Goal: Information Seeking & Learning: Compare options

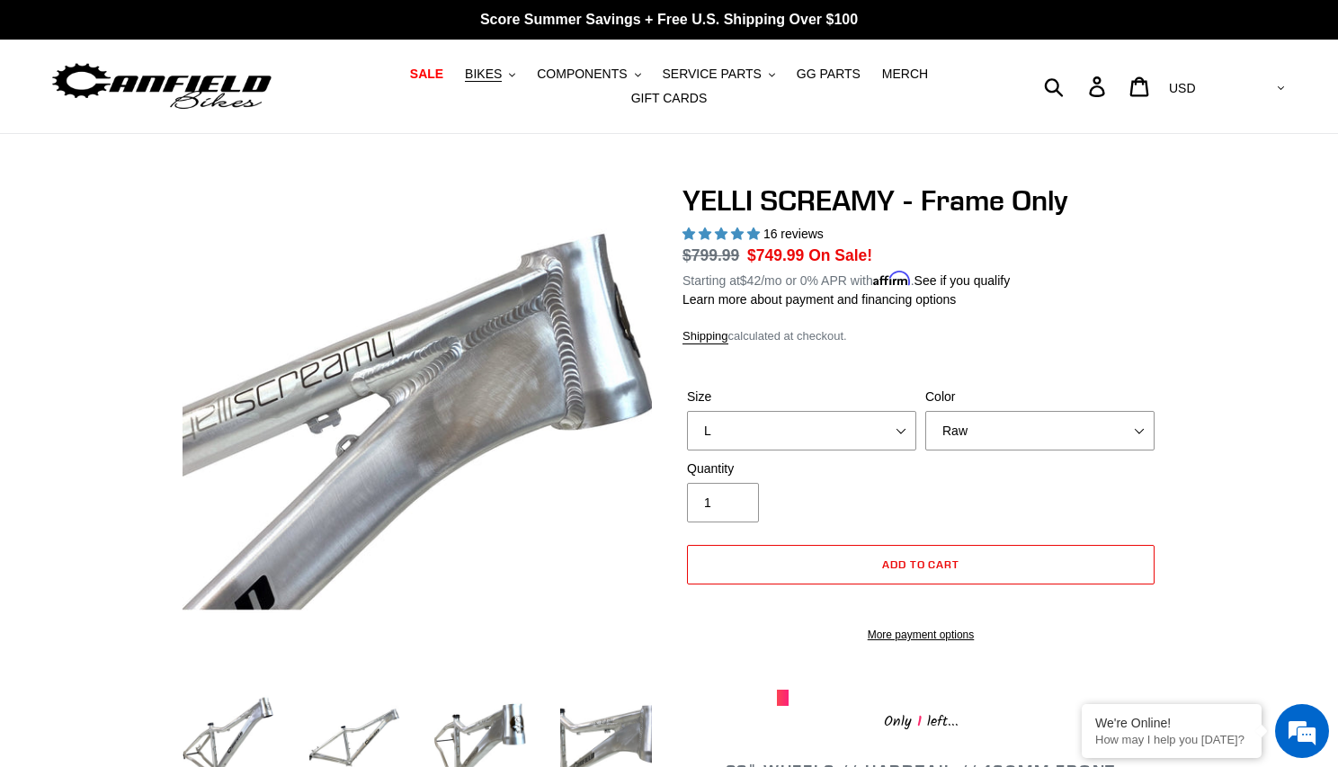
select select "L"
select select "Raw"
select select "highest-rating"
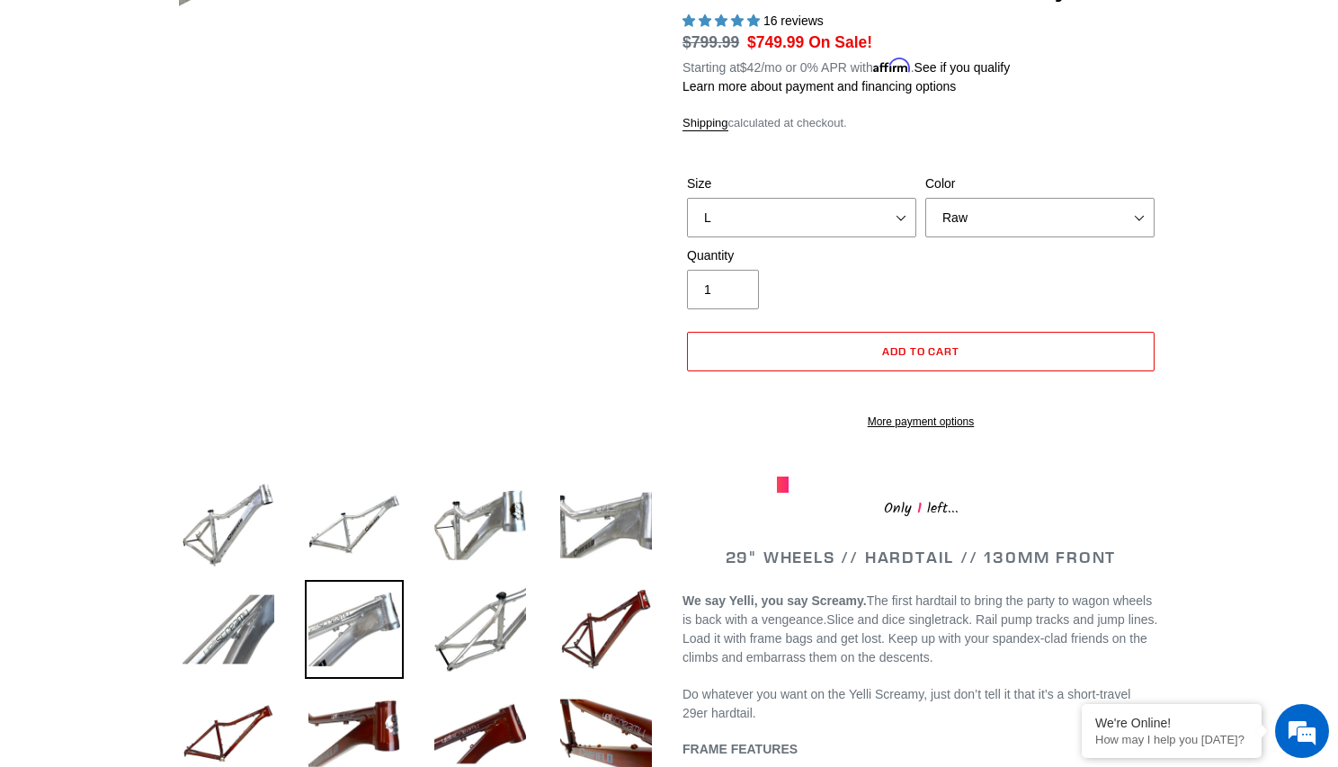
scroll to position [215, 0]
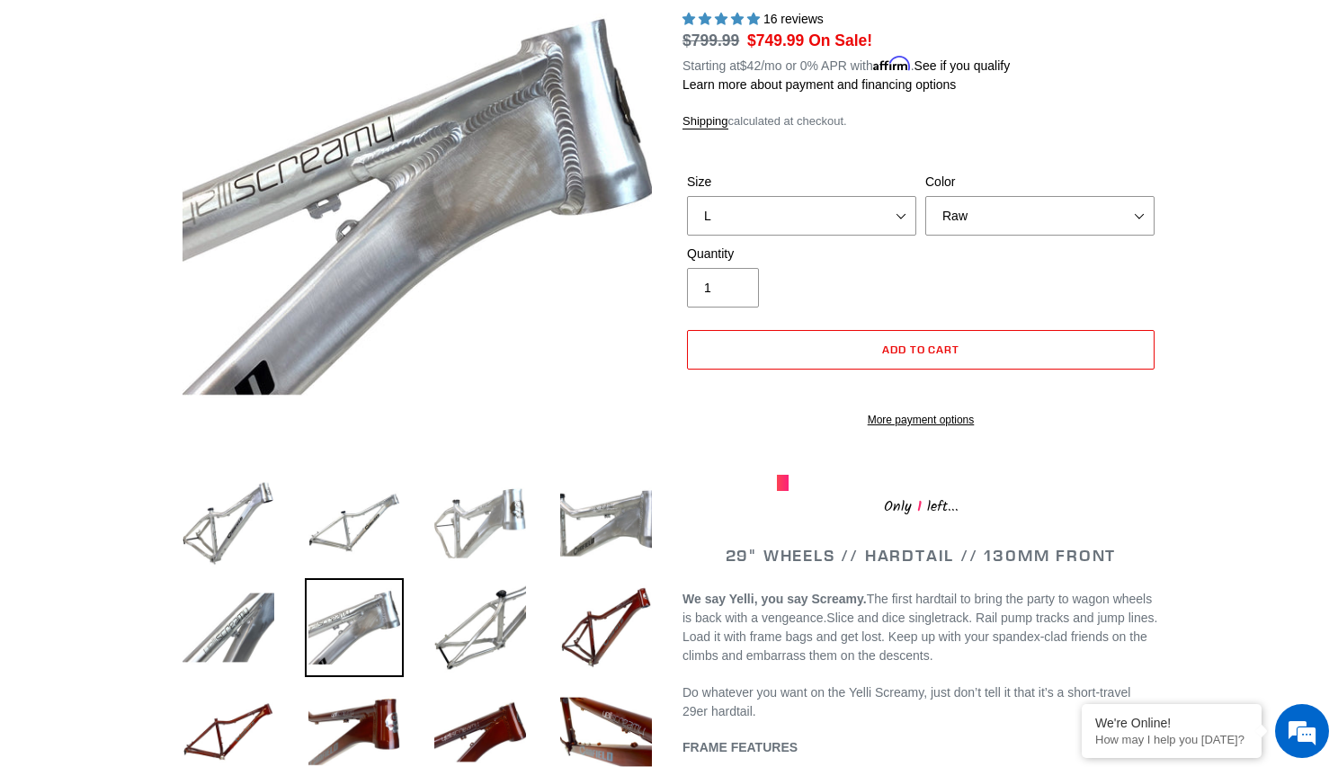
click at [469, 512] on img at bounding box center [480, 523] width 99 height 99
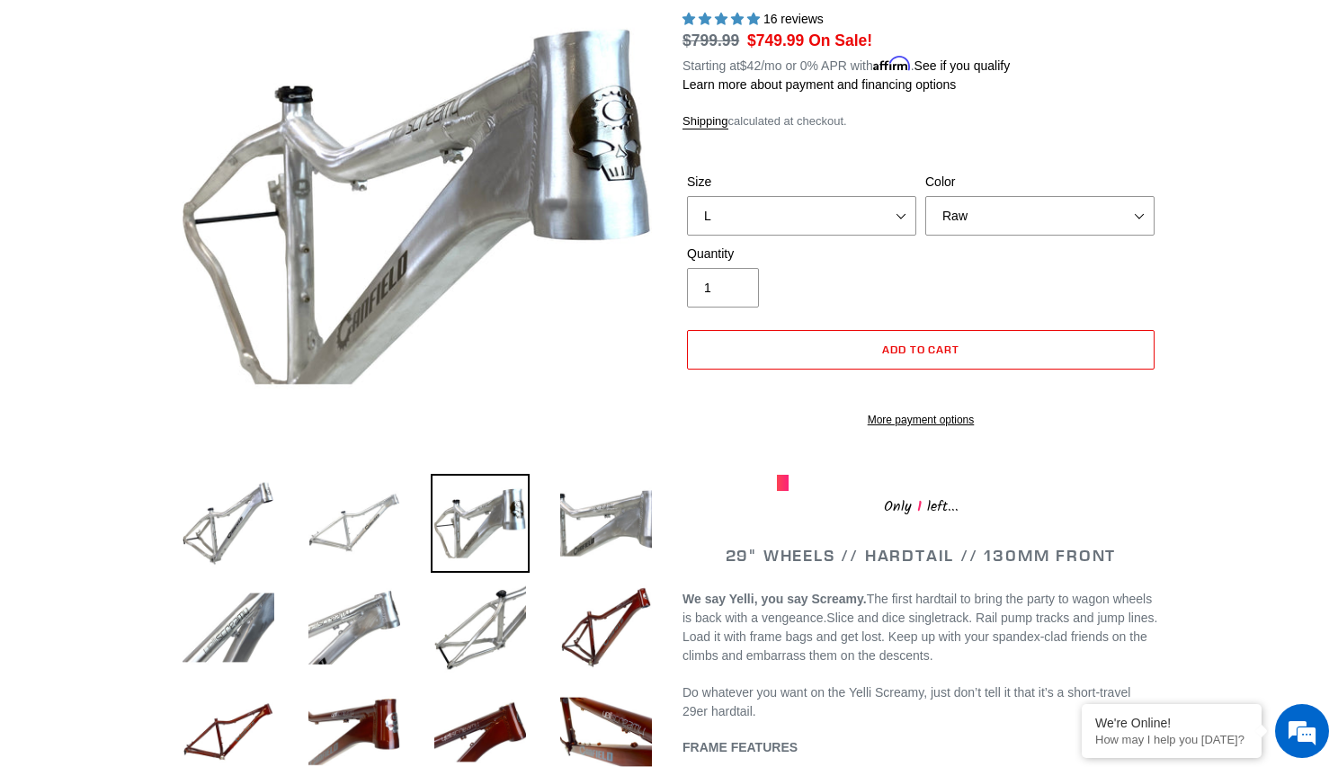
click at [386, 502] on img at bounding box center [354, 523] width 99 height 99
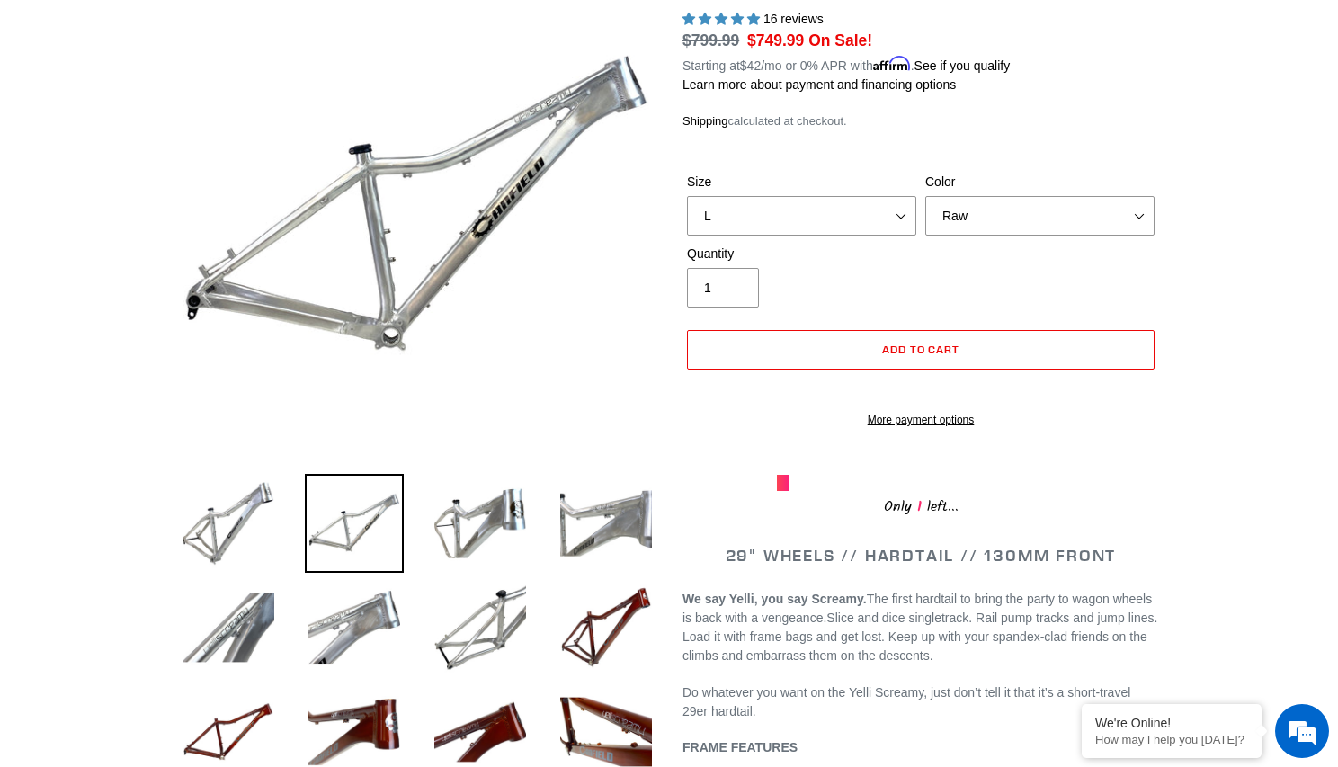
click at [279, 519] on li at bounding box center [341, 528] width 126 height 104
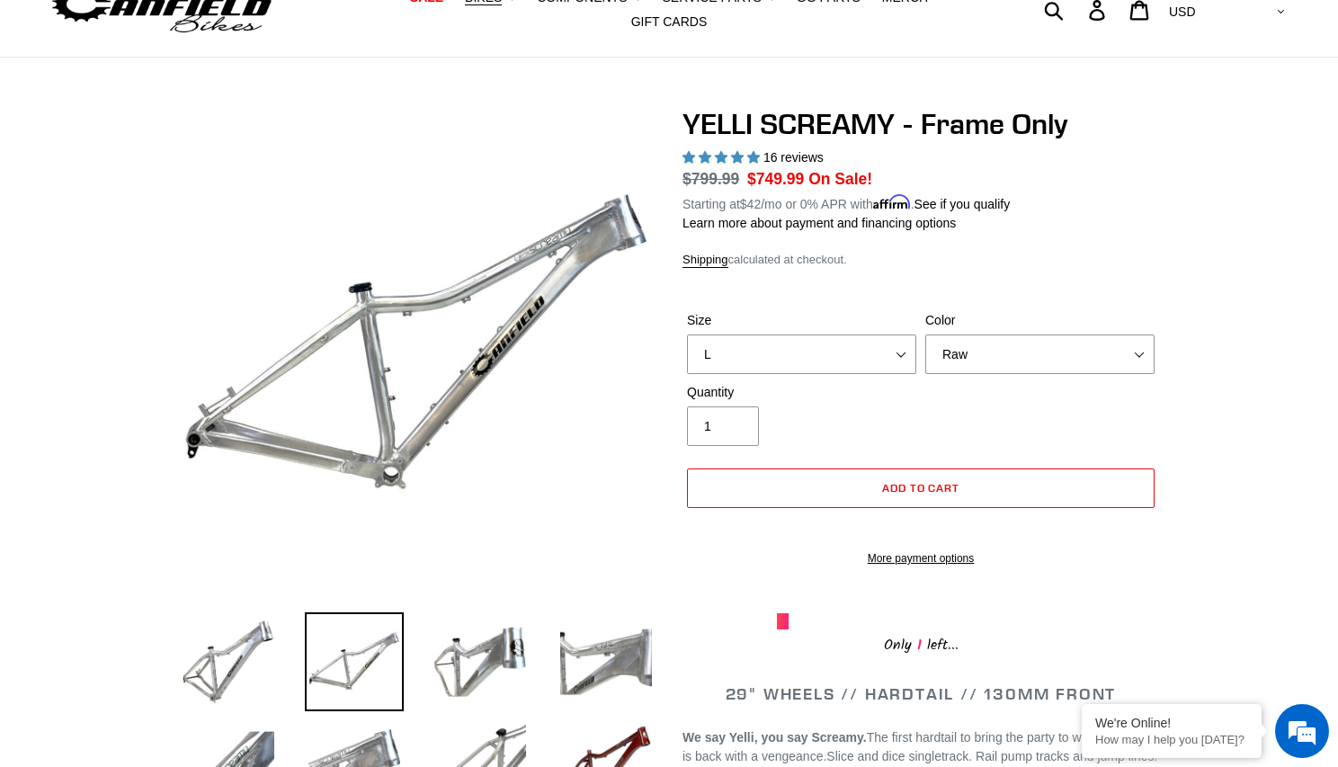
scroll to position [75, 0]
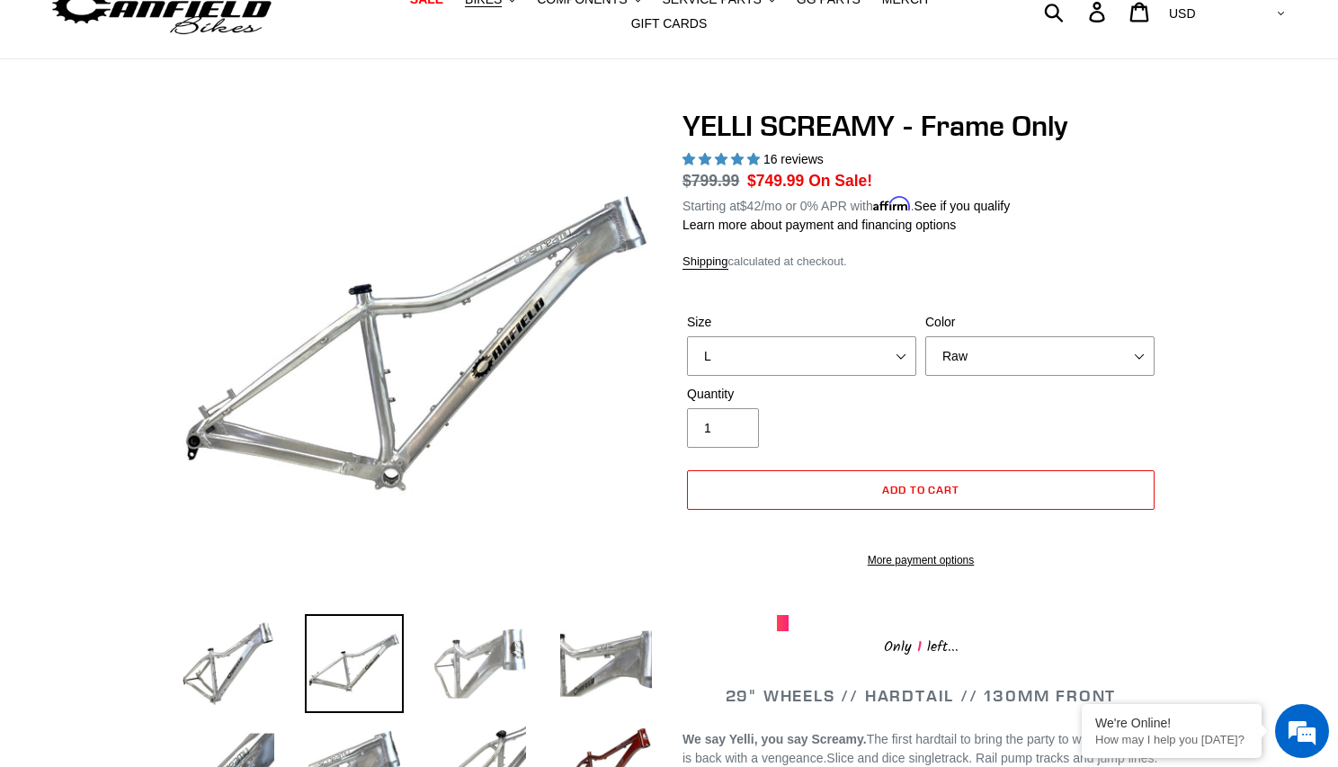
click at [441, 636] on img at bounding box center [480, 663] width 99 height 99
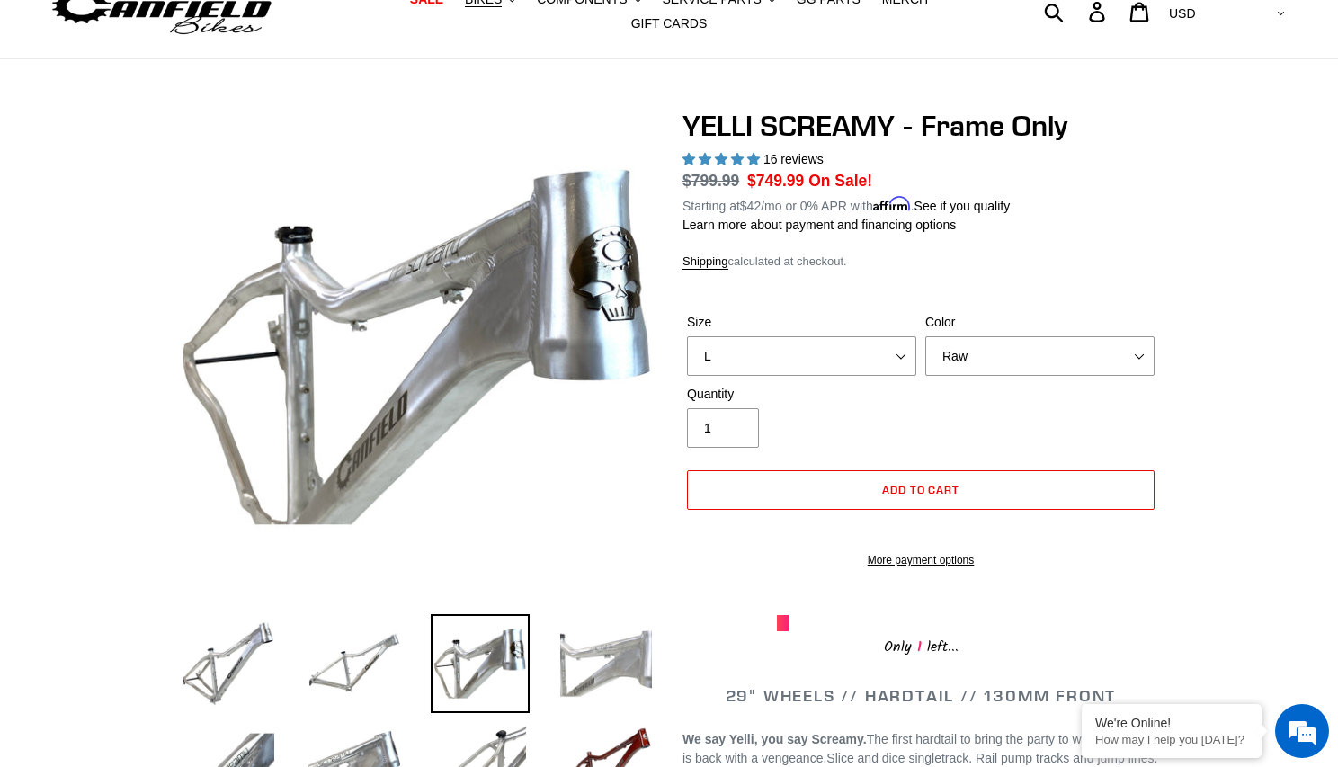
click at [569, 679] on img at bounding box center [605, 663] width 99 height 99
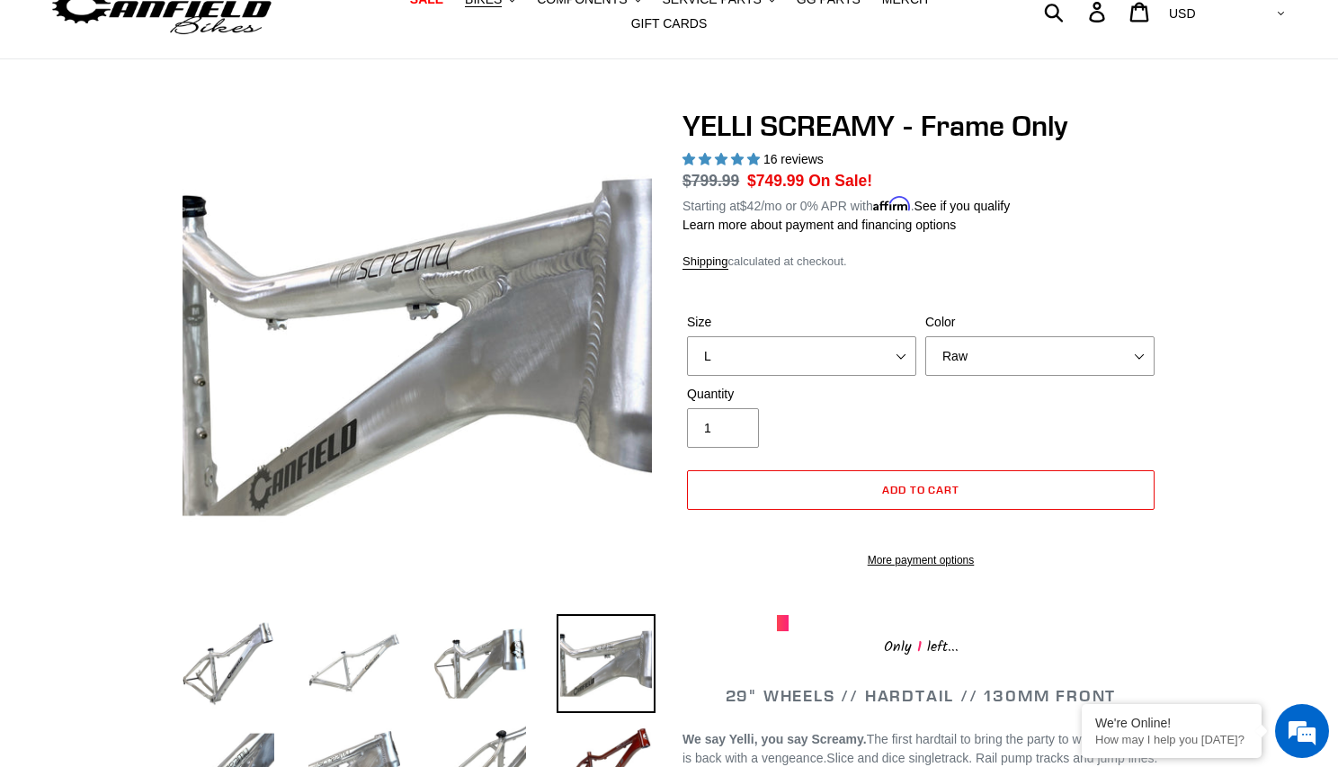
click at [362, 638] on img at bounding box center [354, 663] width 99 height 99
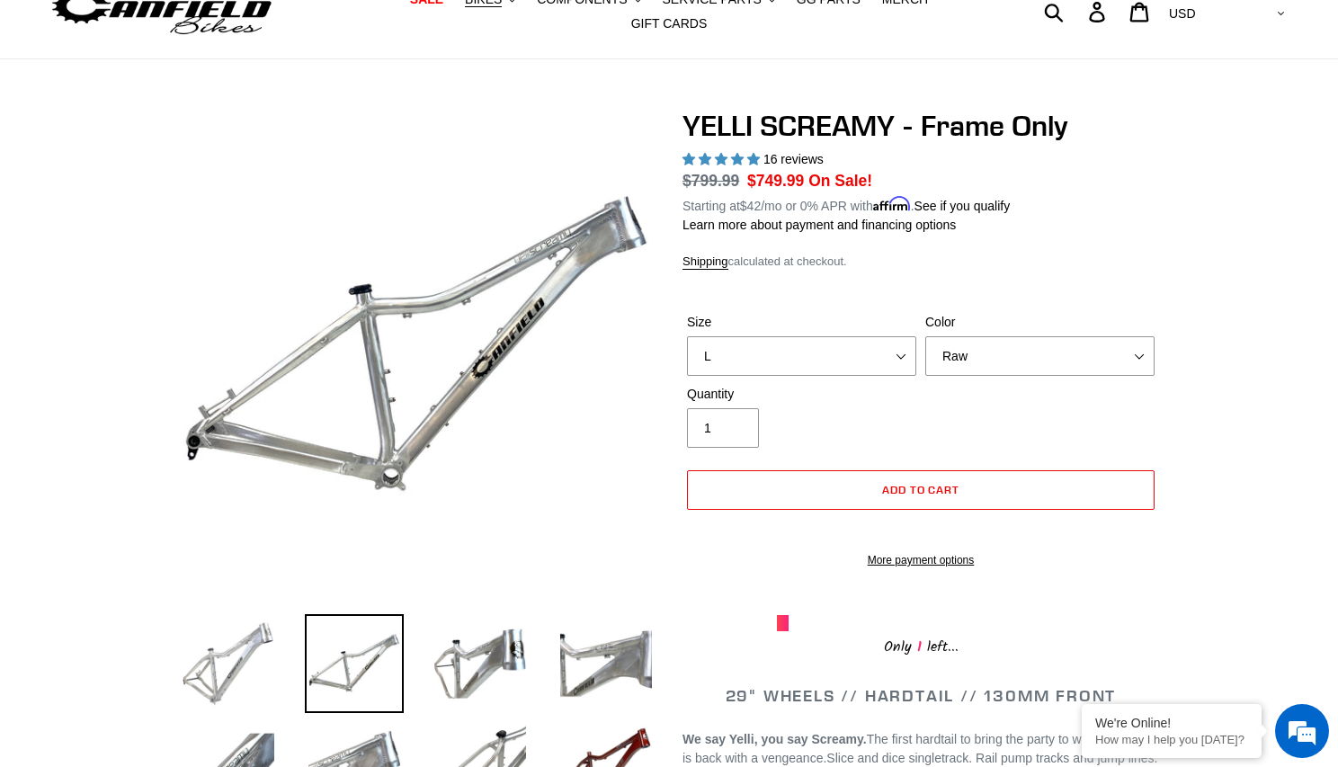
click at [245, 655] on img at bounding box center [228, 663] width 99 height 99
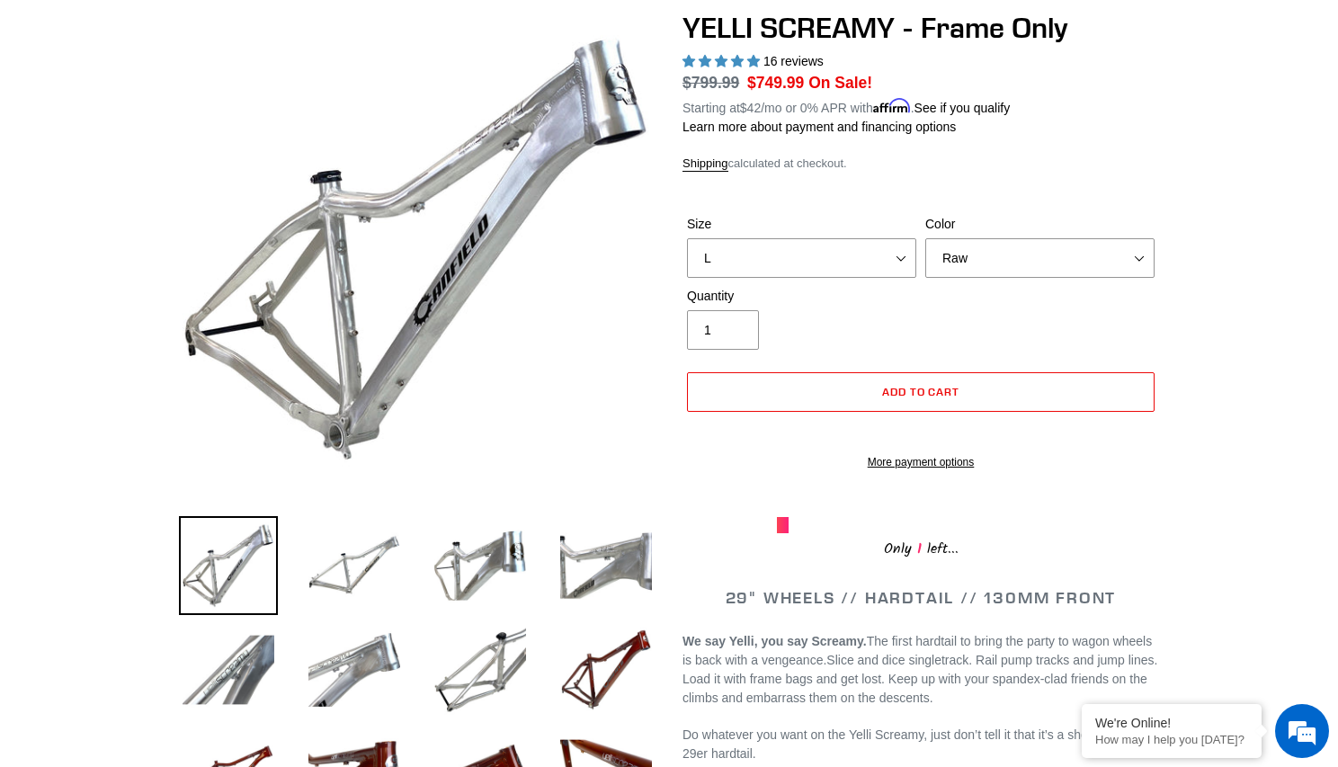
scroll to position [196, 0]
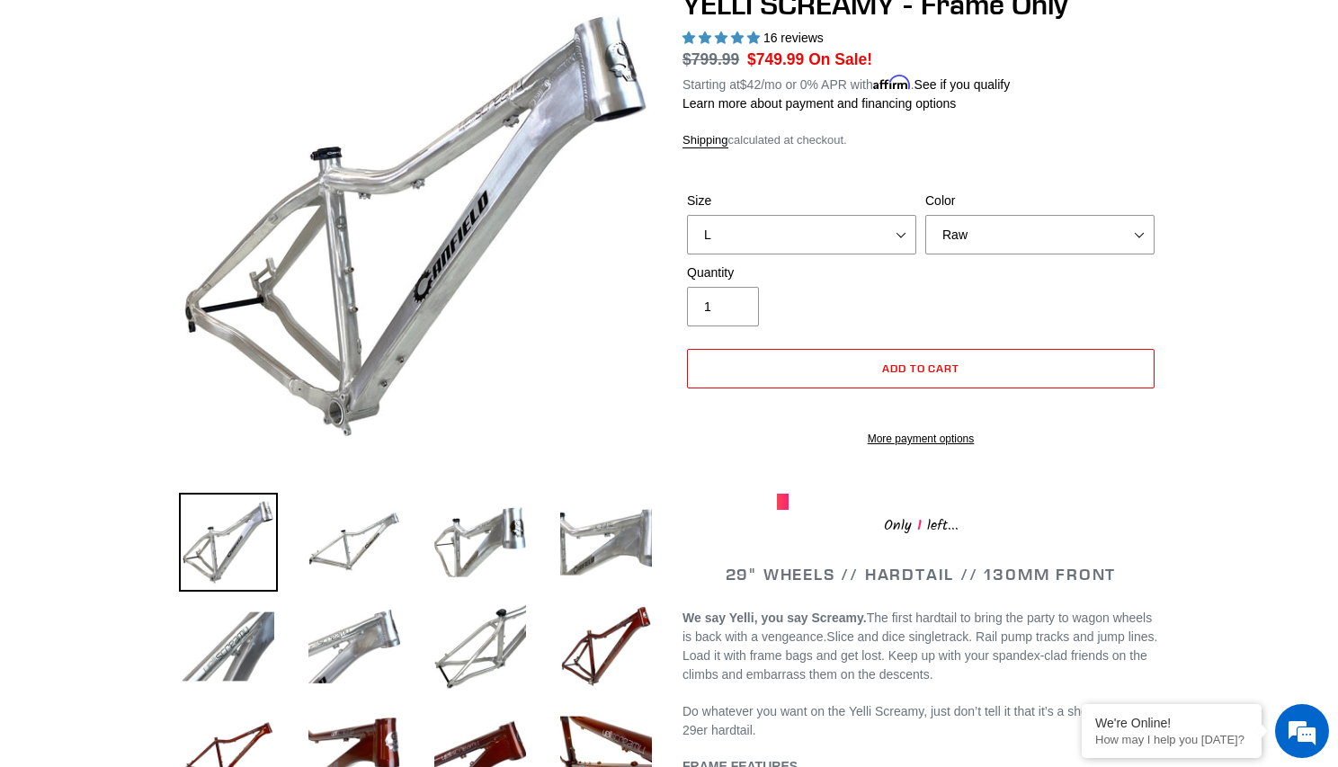
click at [245, 655] on img at bounding box center [228, 646] width 99 height 99
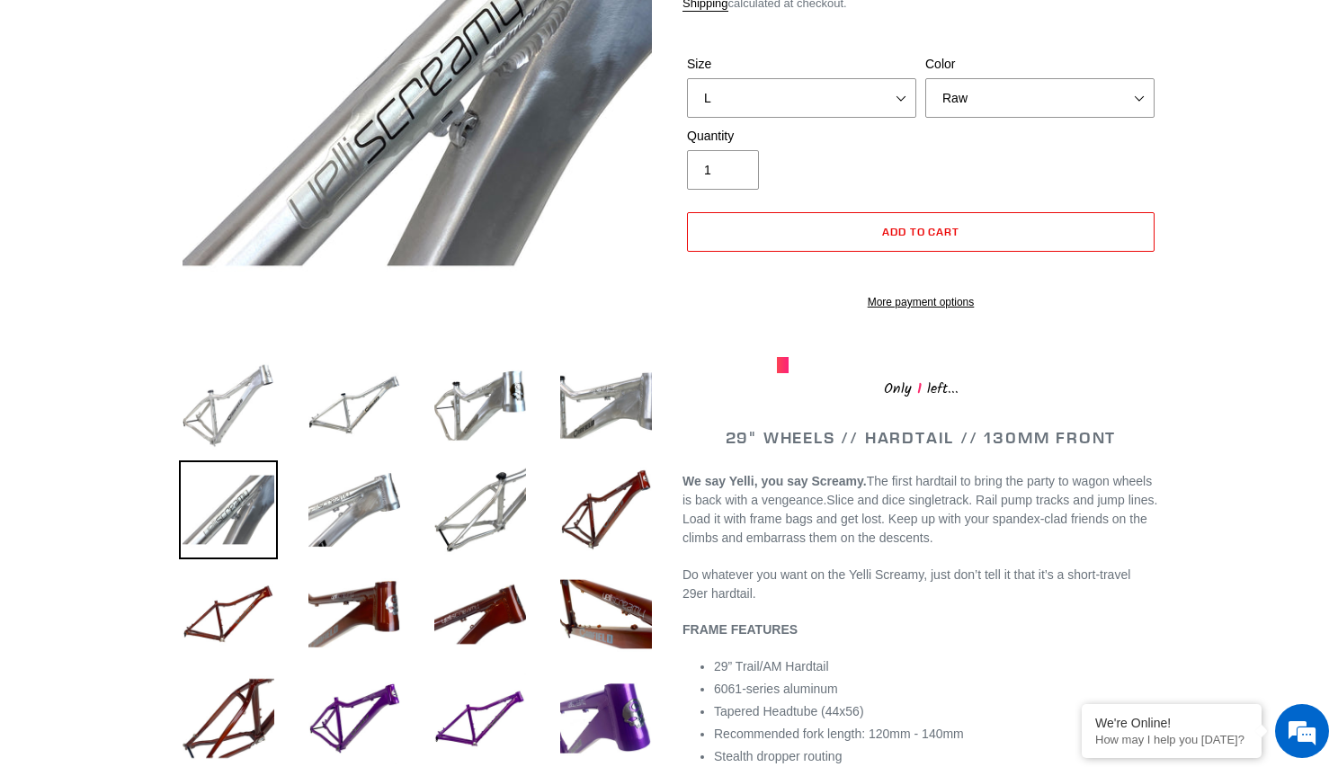
scroll to position [654, 0]
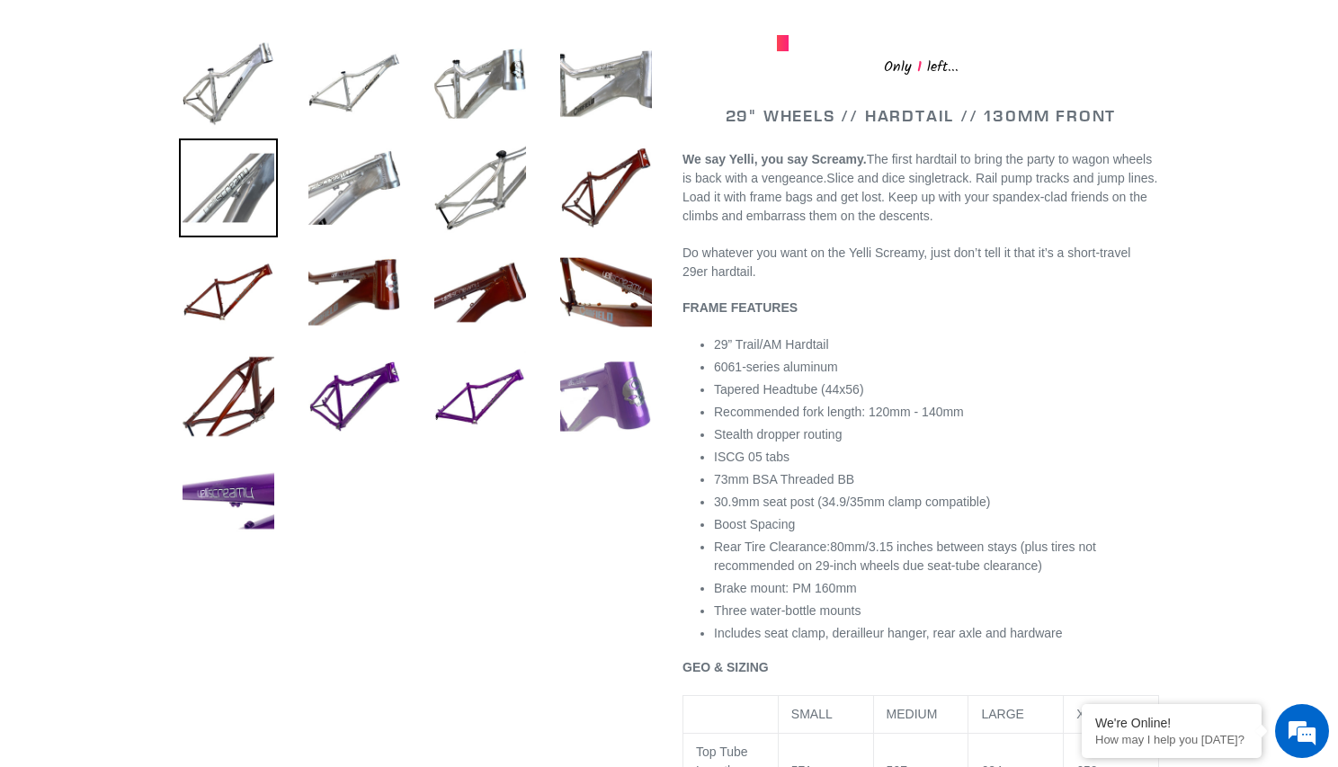
click at [565, 382] on img at bounding box center [605, 396] width 99 height 99
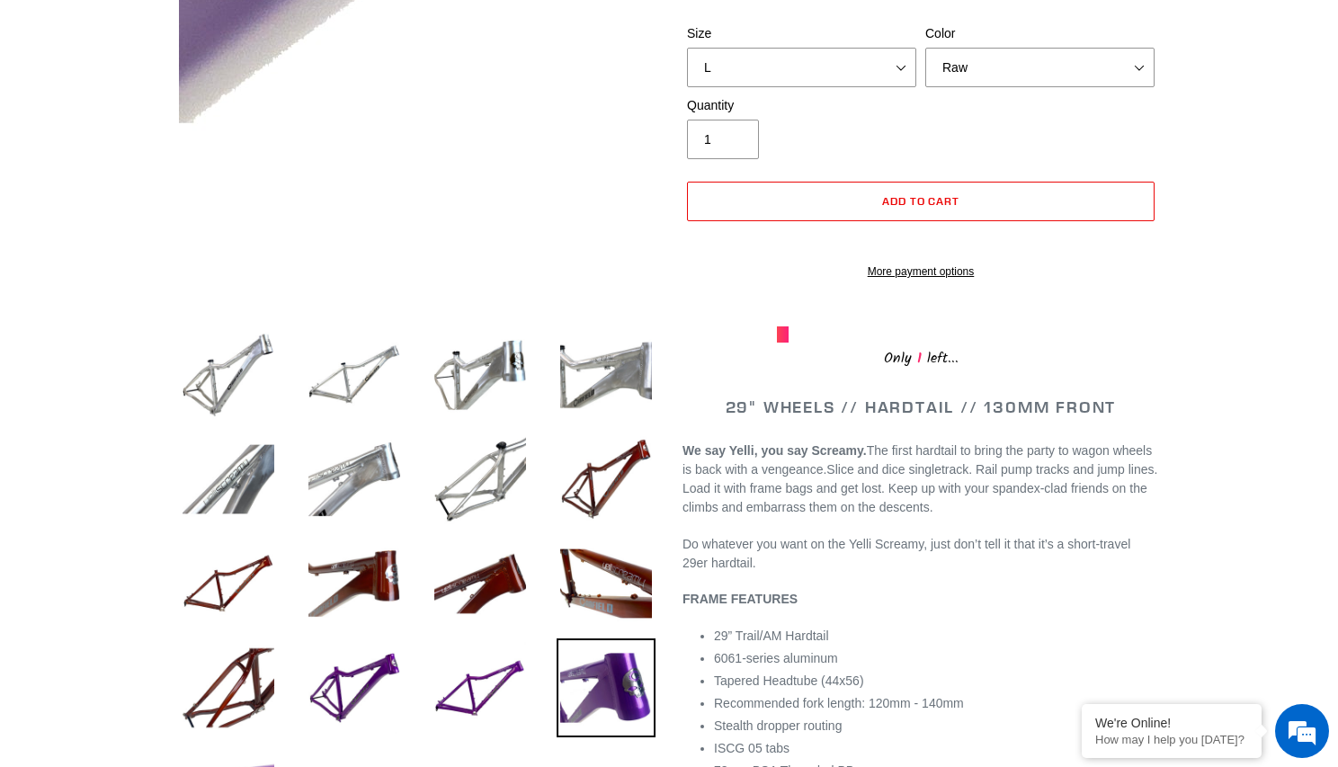
scroll to position [378, 0]
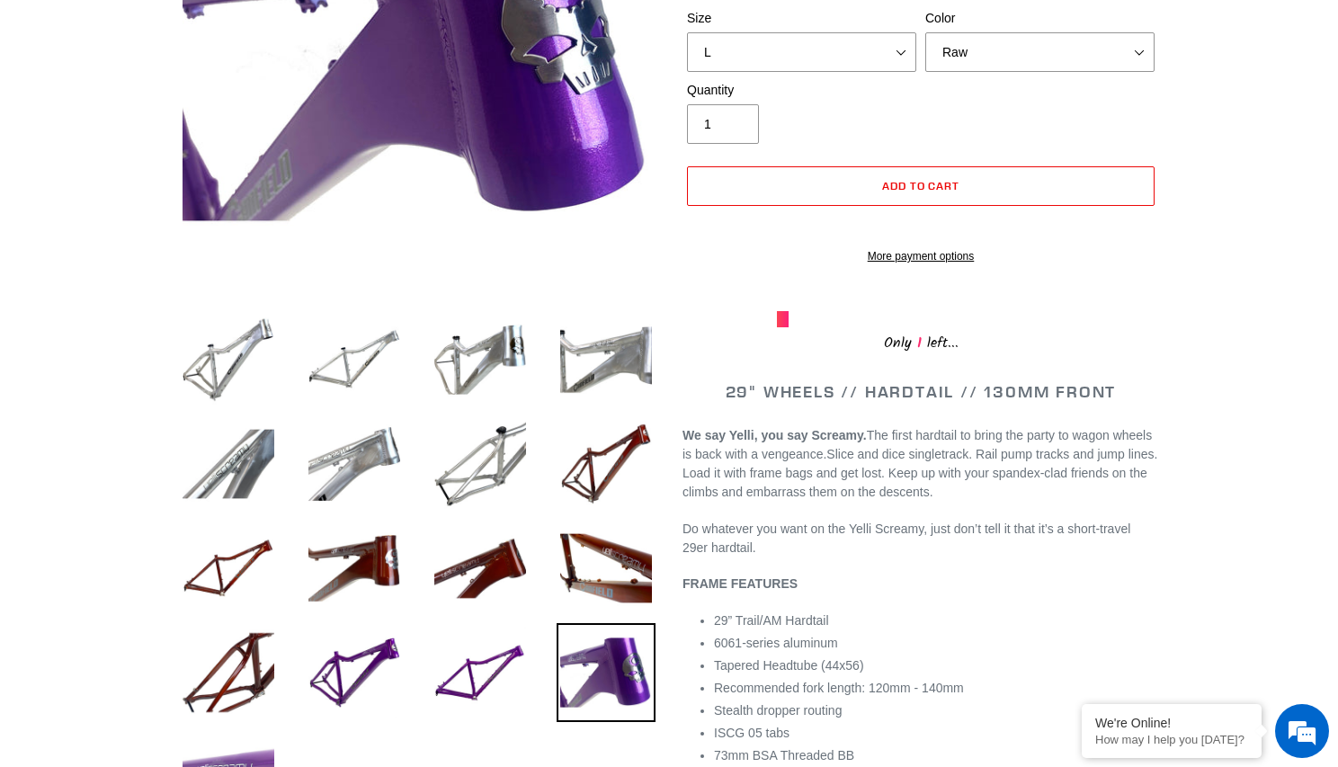
click at [257, 734] on img at bounding box center [228, 776] width 99 height 99
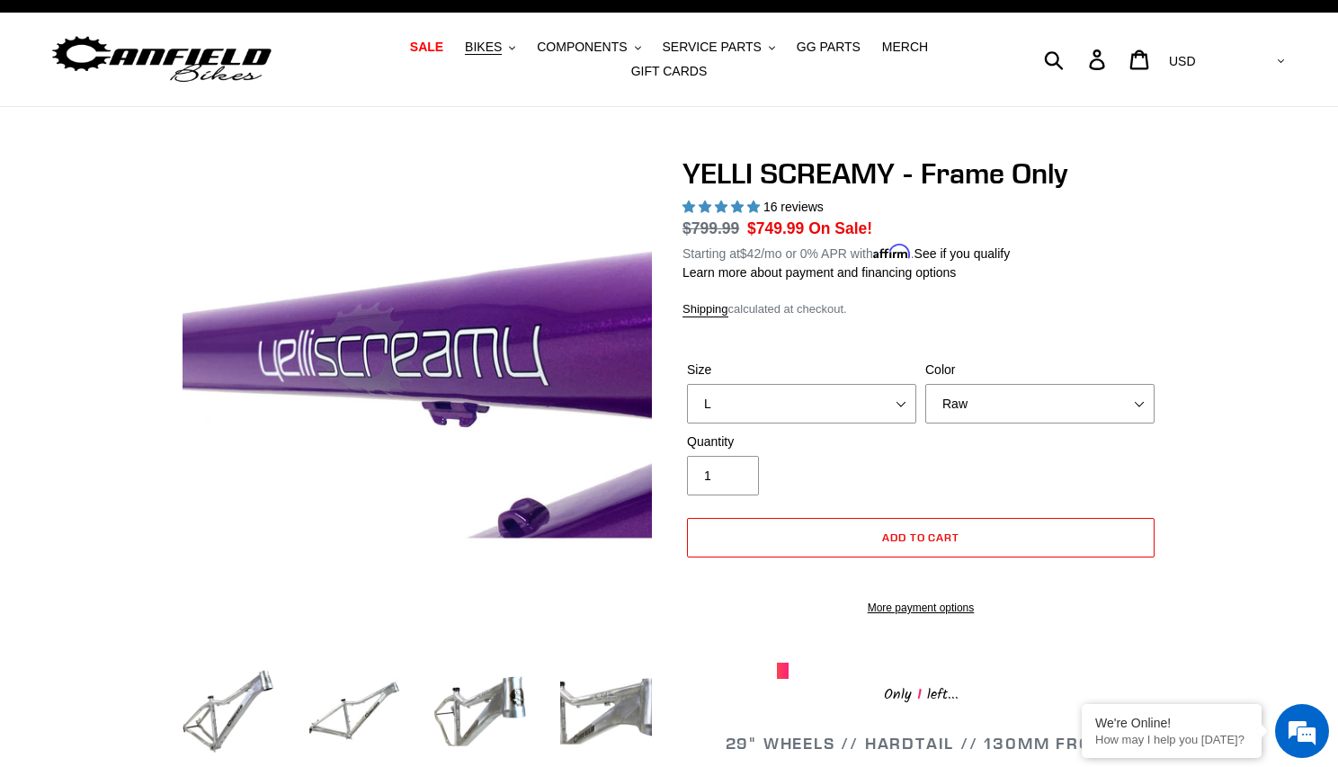
scroll to position [0, 0]
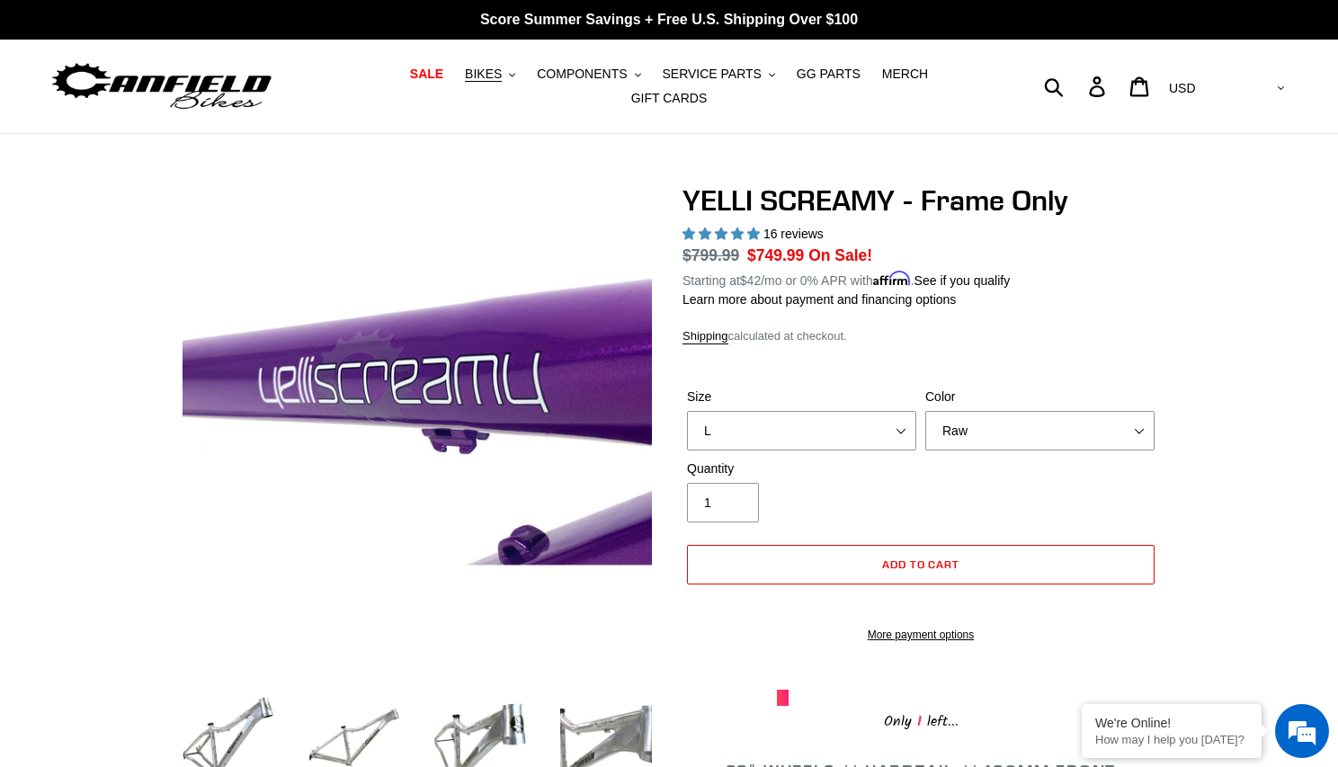
click at [408, 693] on li at bounding box center [467, 742] width 126 height 104
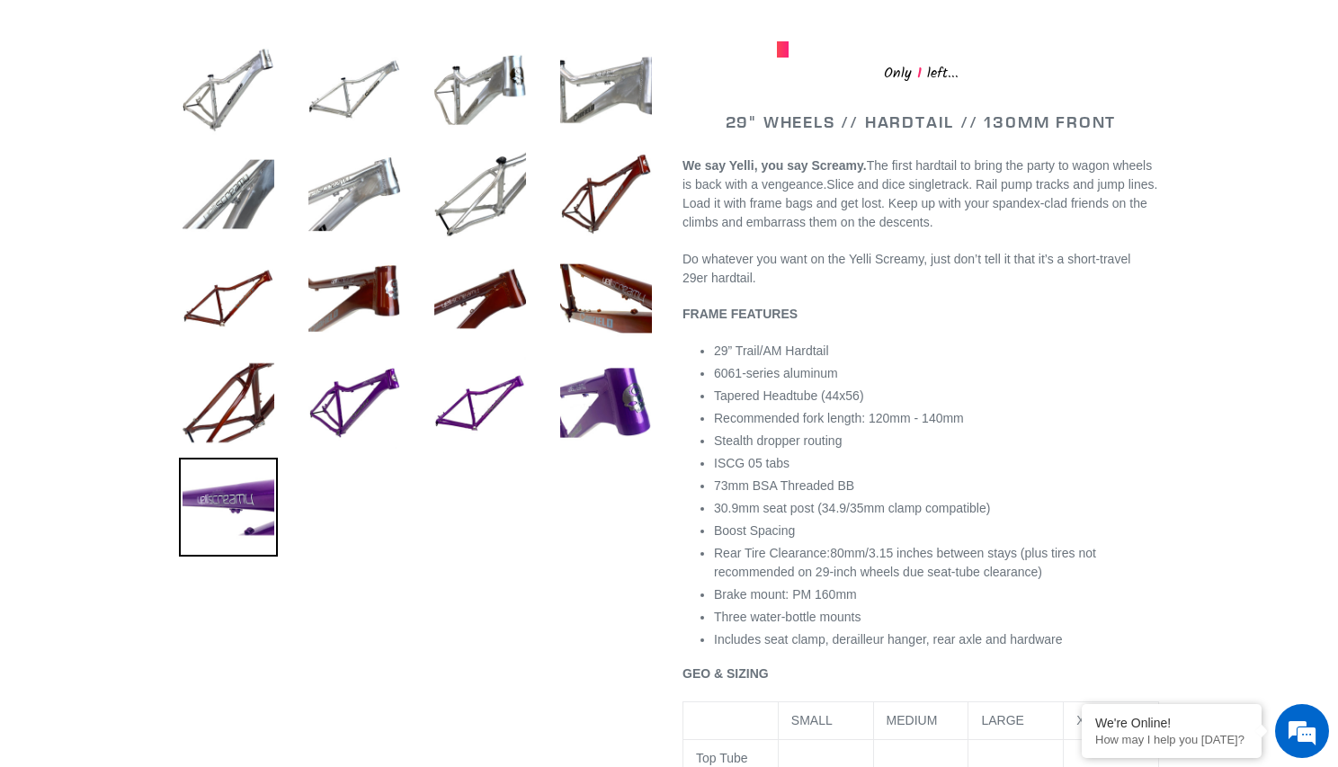
scroll to position [835, 0]
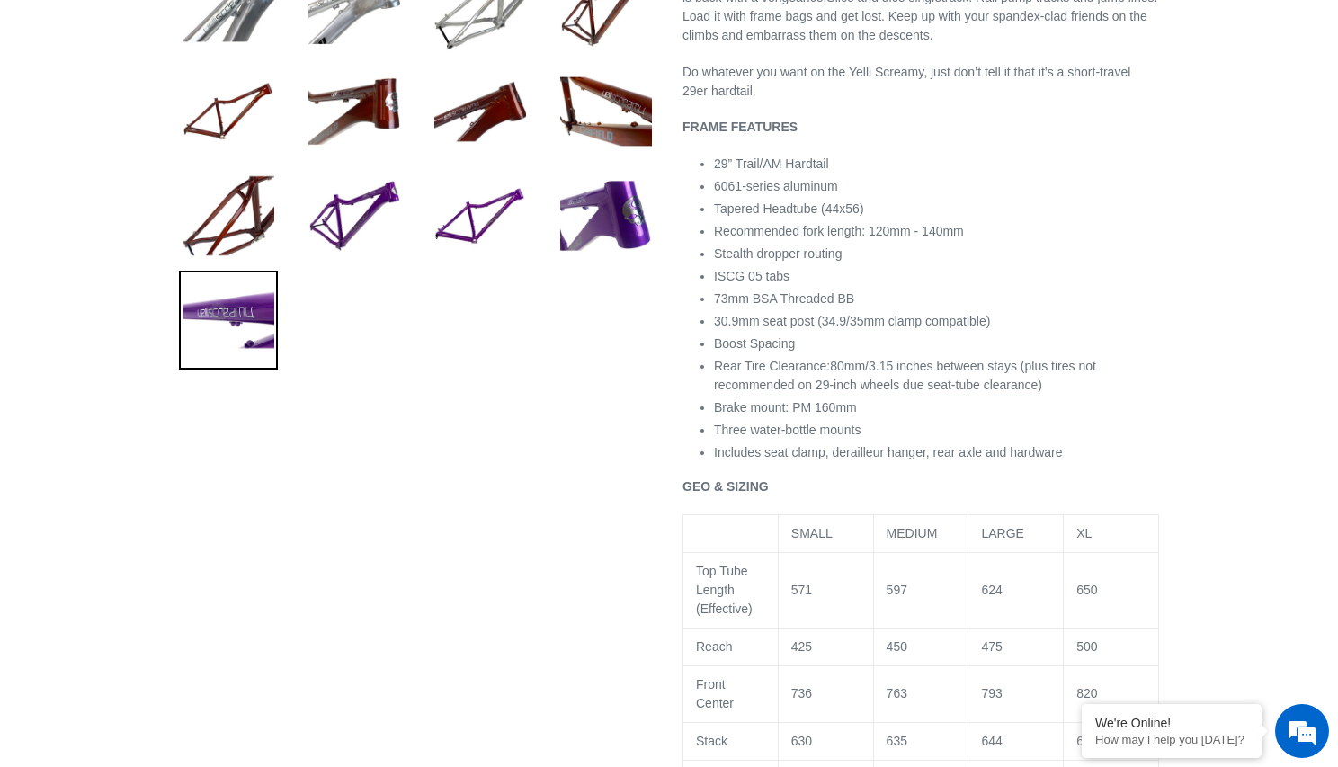
click at [419, 228] on li at bounding box center [467, 220] width 126 height 104
click at [466, 210] on img at bounding box center [480, 215] width 99 height 99
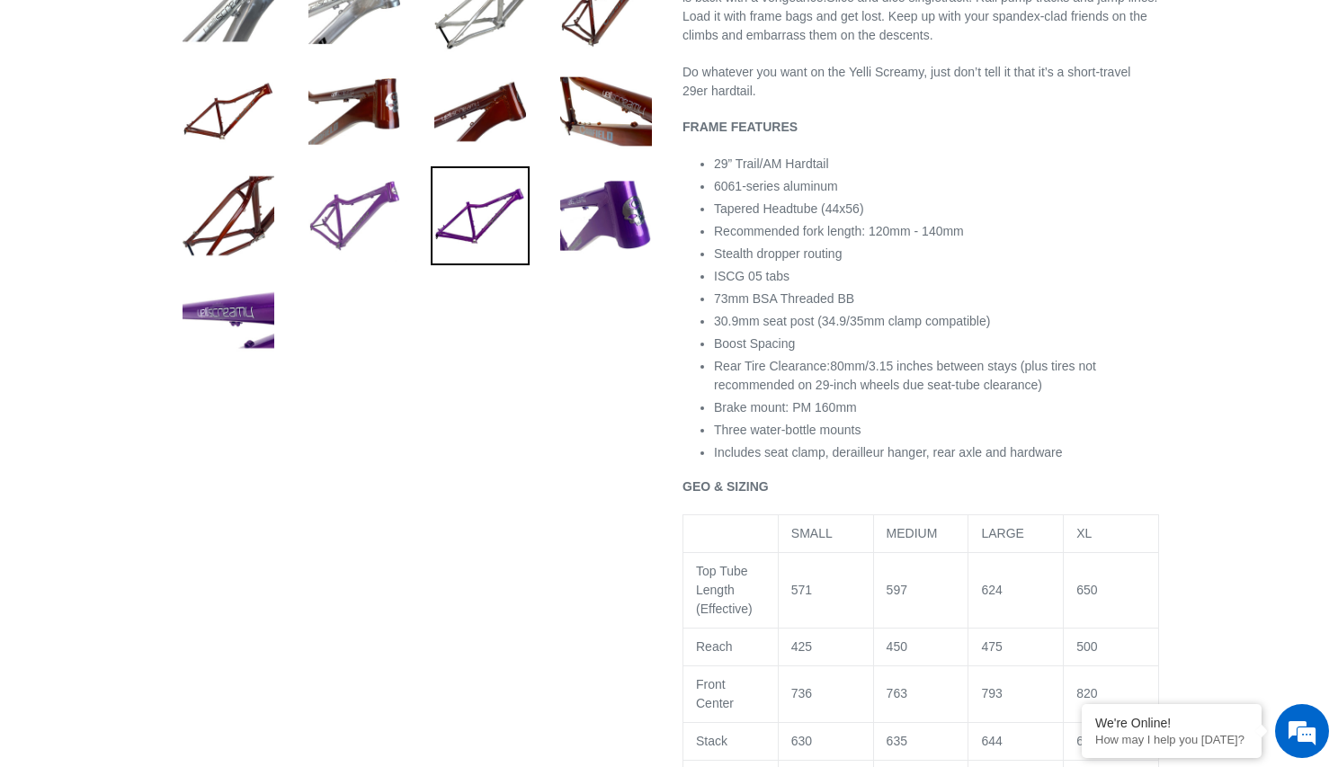
click at [381, 233] on img at bounding box center [354, 215] width 99 height 99
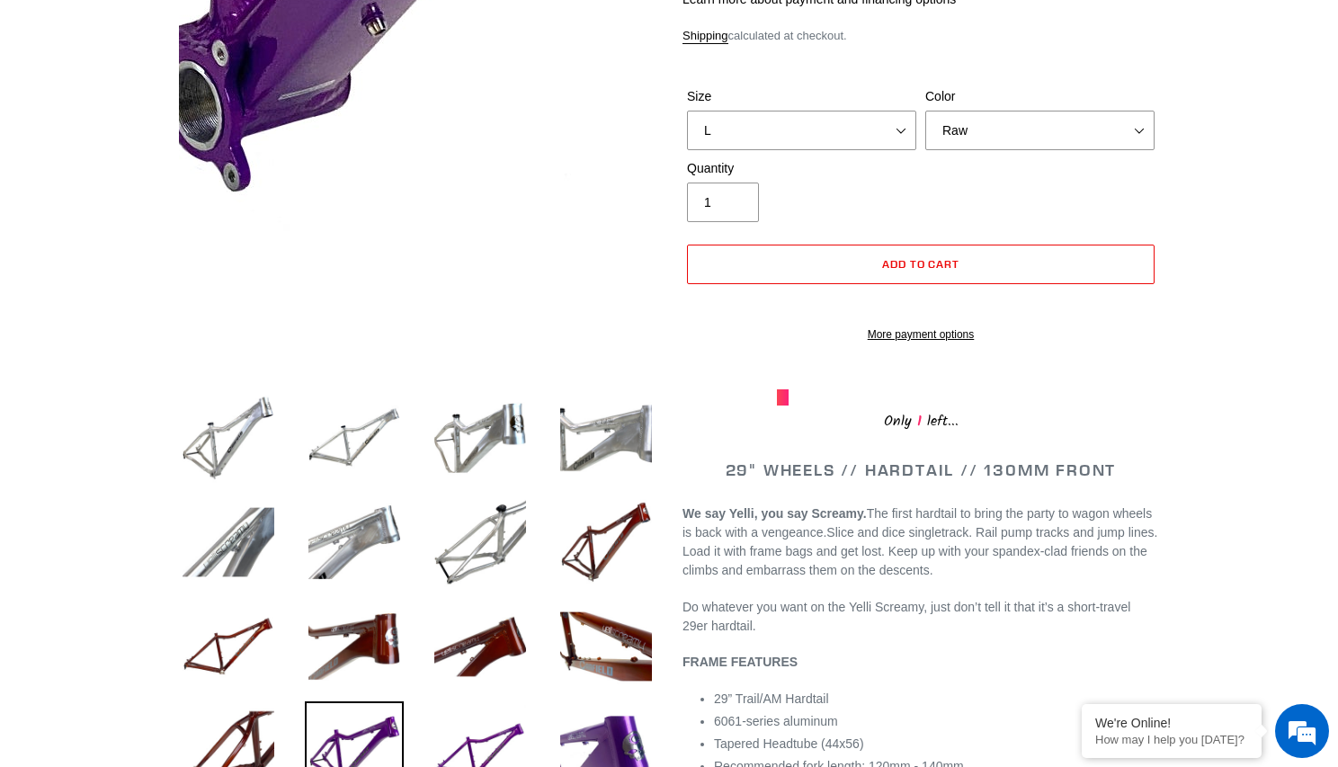
scroll to position [282, 0]
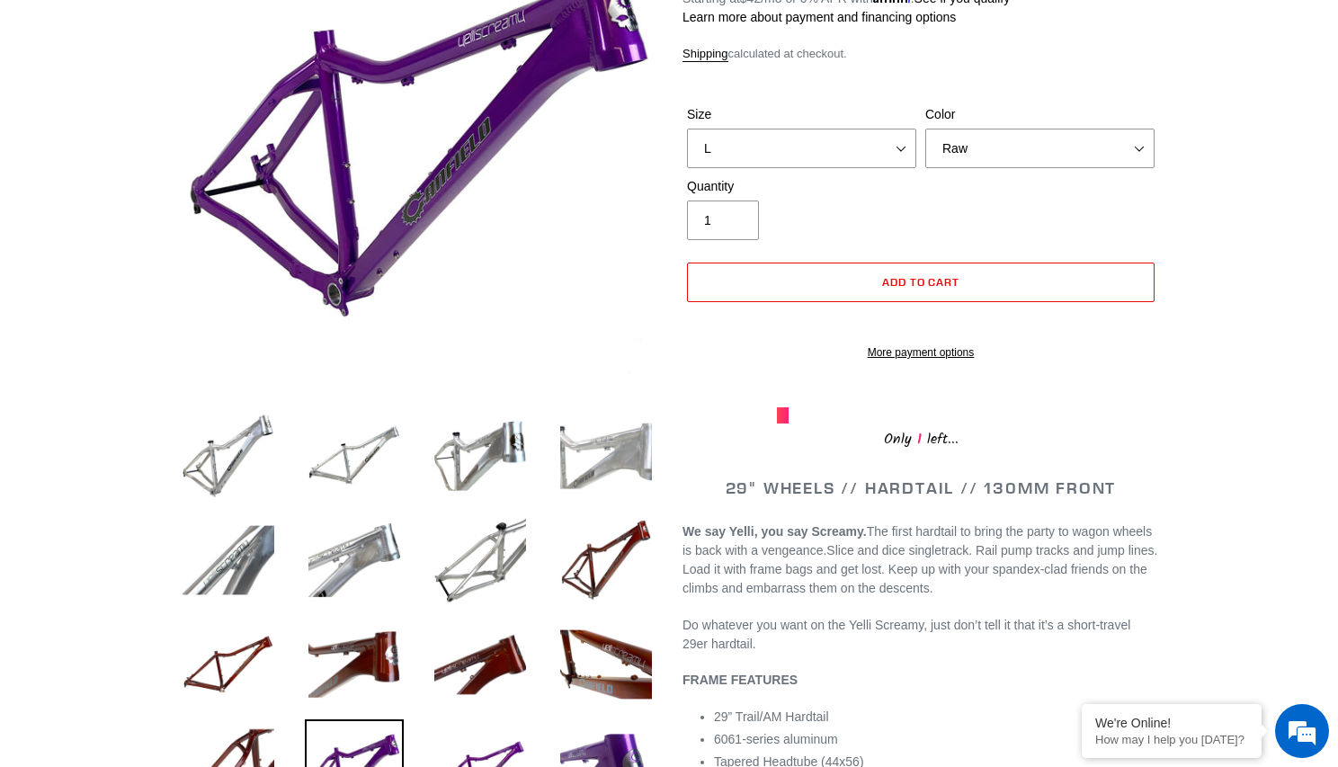
click at [573, 420] on img at bounding box center [605, 455] width 99 height 99
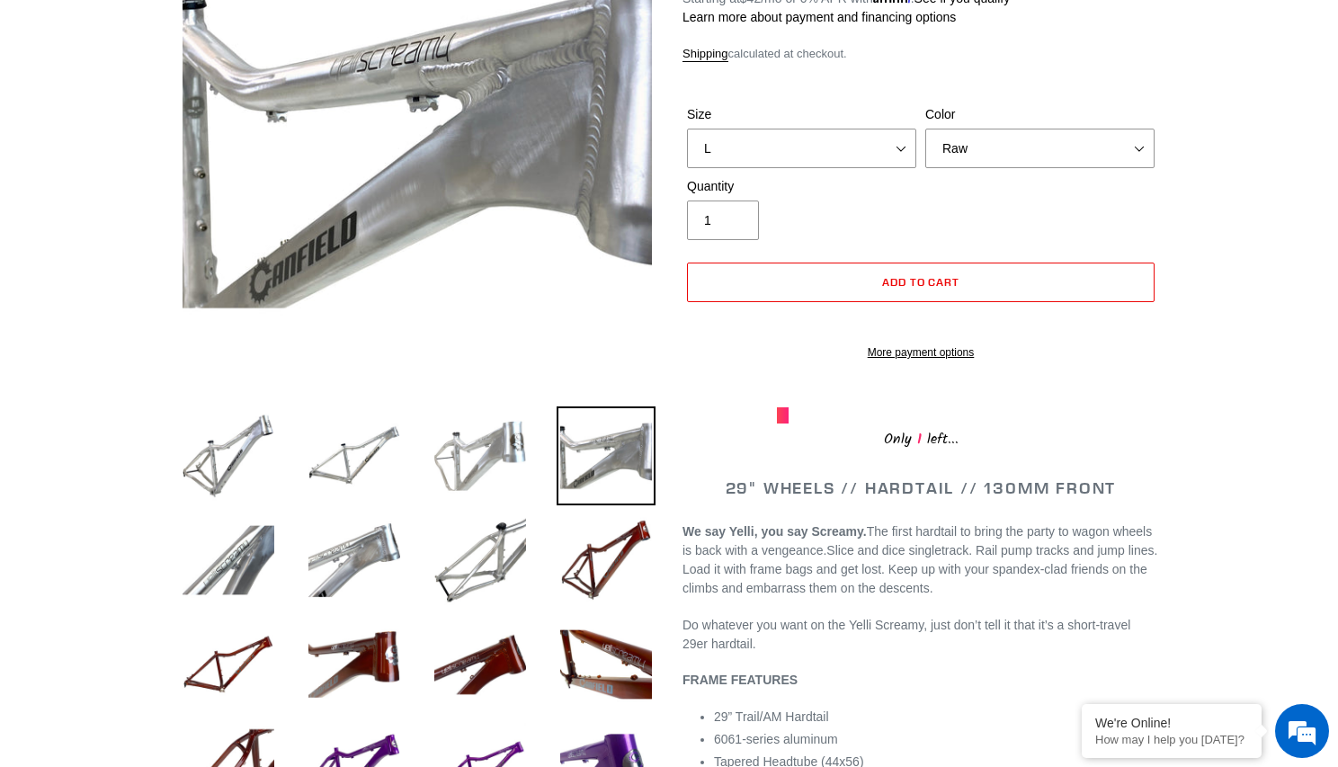
click at [466, 463] on img at bounding box center [480, 455] width 99 height 99
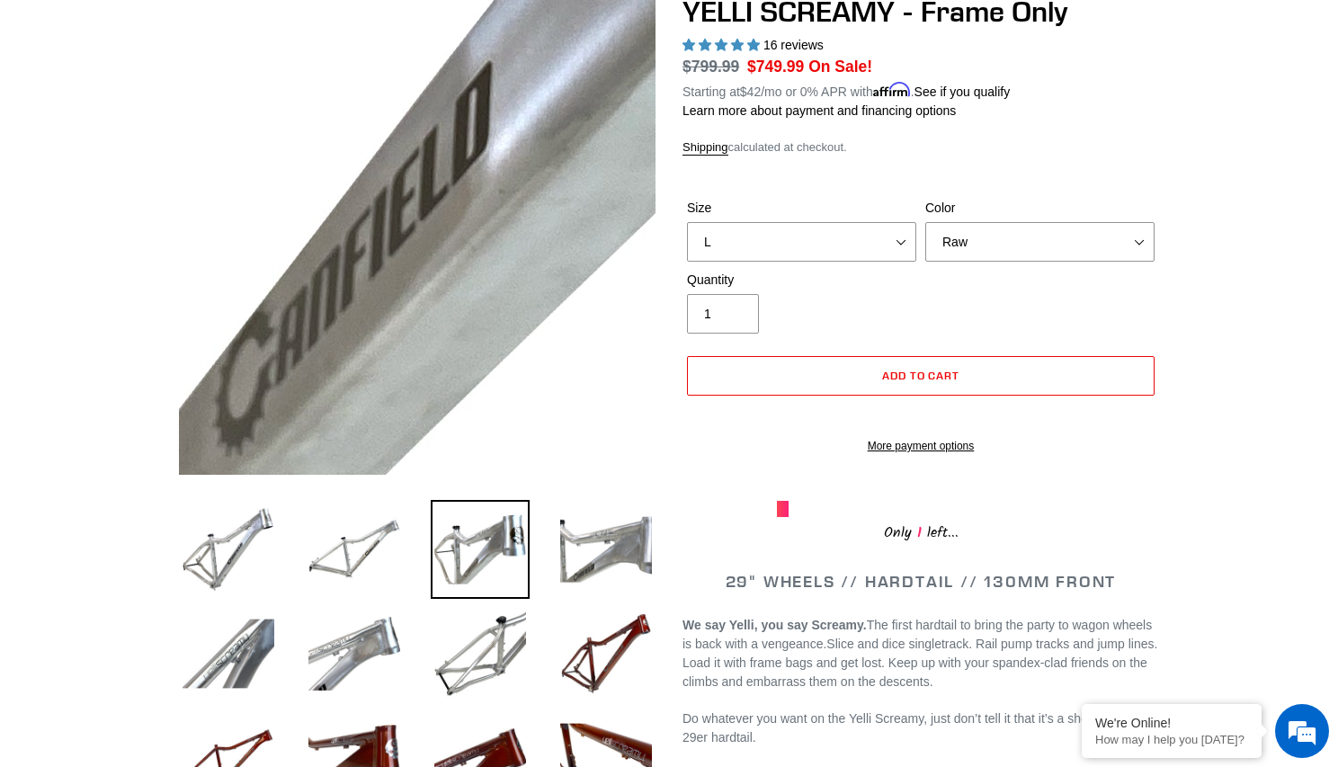
scroll to position [213, 0]
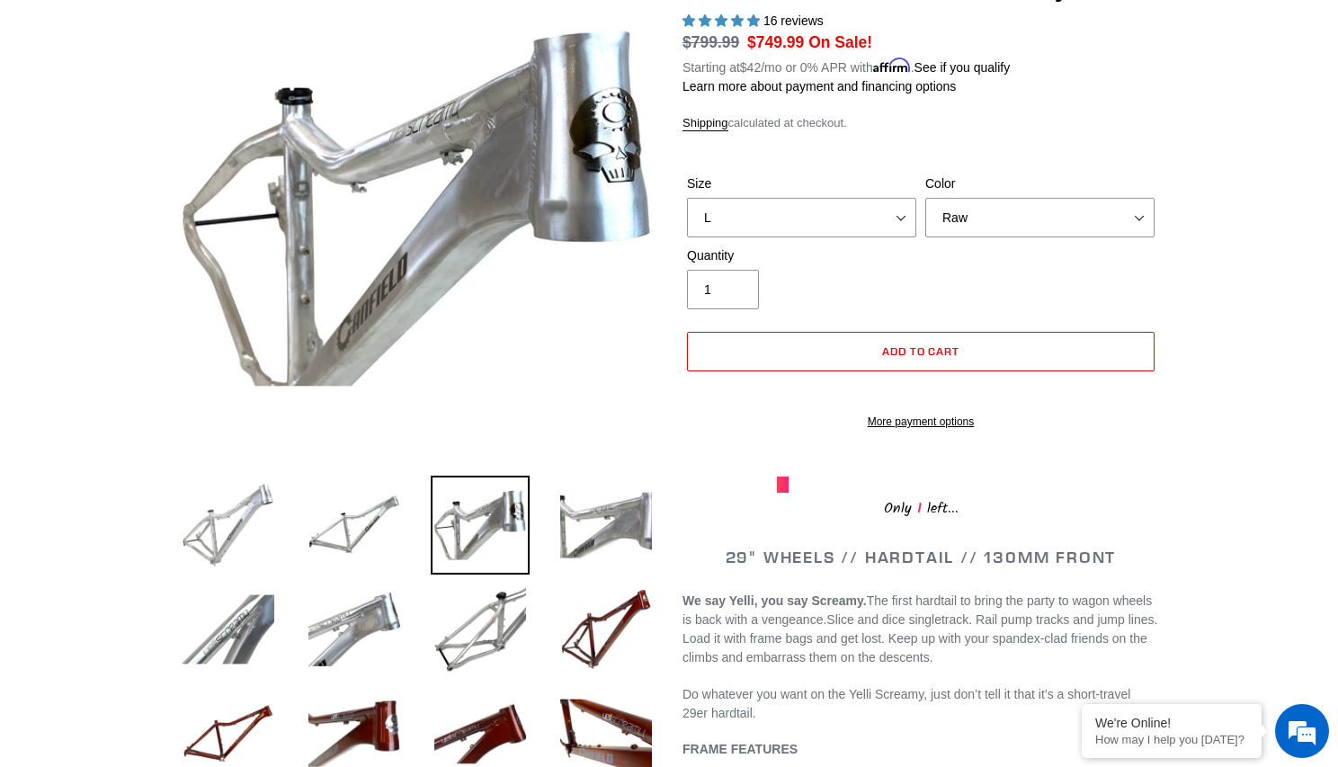
click at [243, 539] on img at bounding box center [228, 525] width 99 height 99
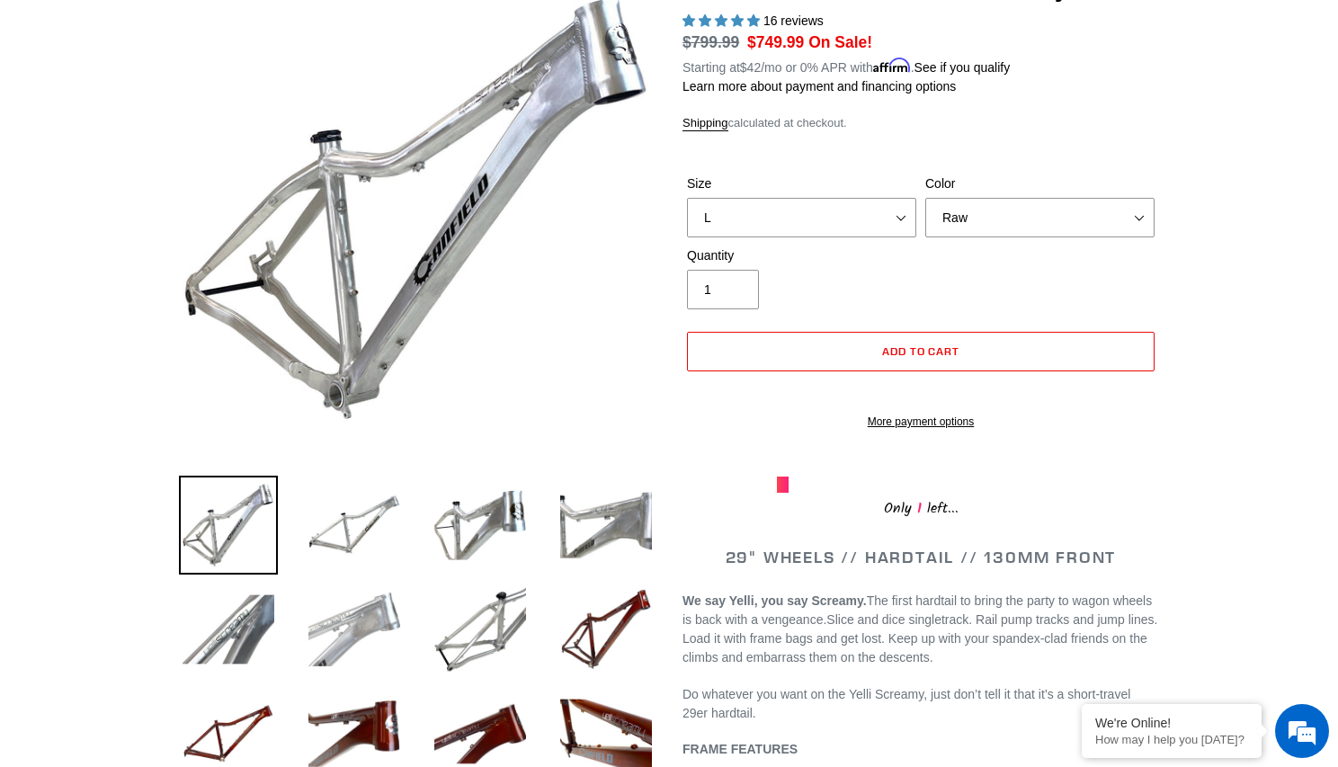
click at [372, 590] on img at bounding box center [354, 629] width 99 height 99
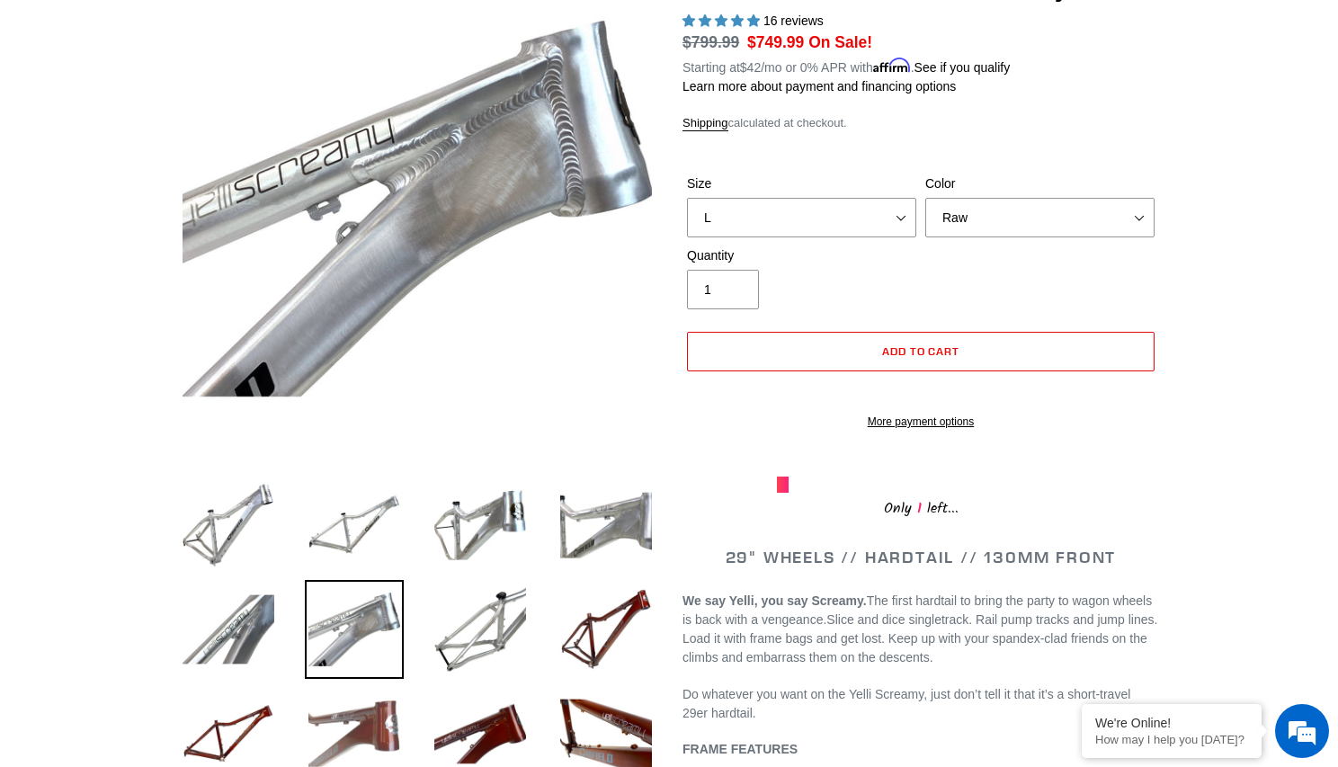
click at [384, 704] on img at bounding box center [354, 733] width 99 height 99
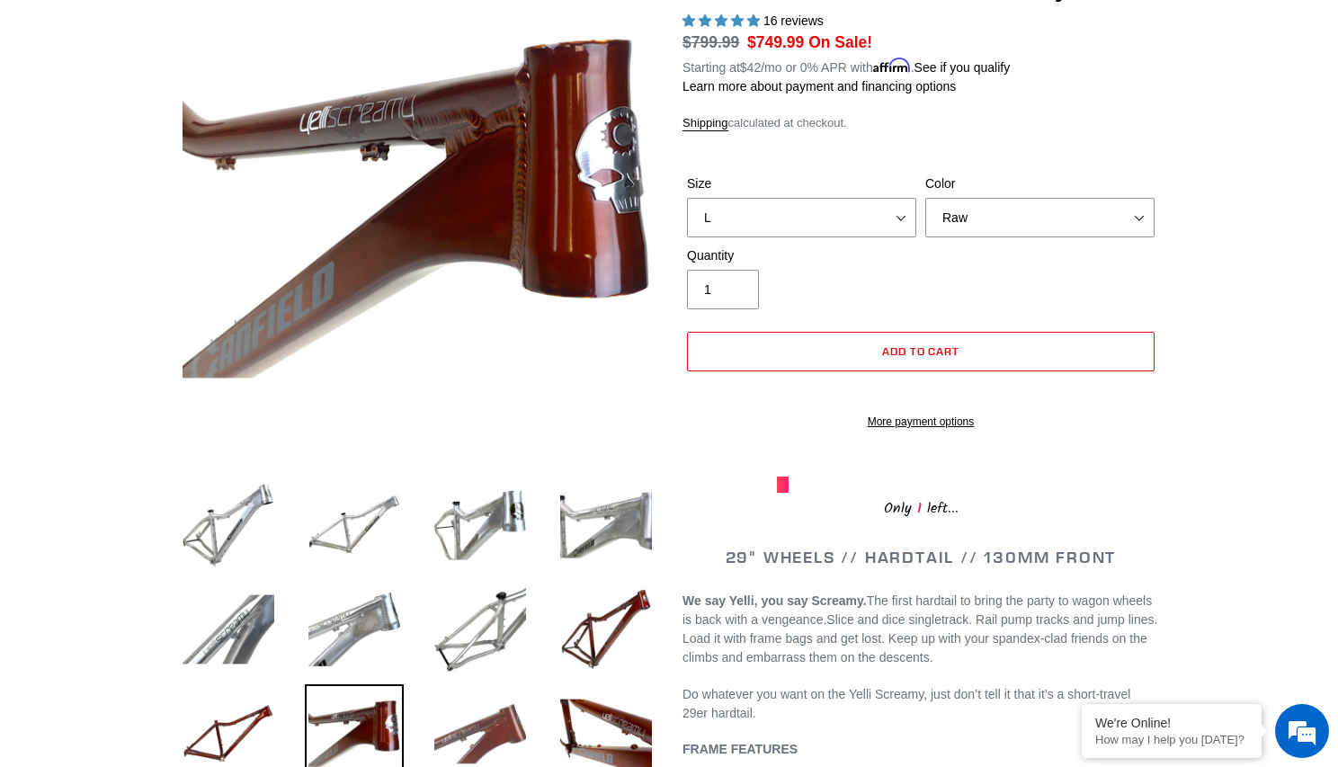
click at [496, 745] on img at bounding box center [480, 733] width 99 height 99
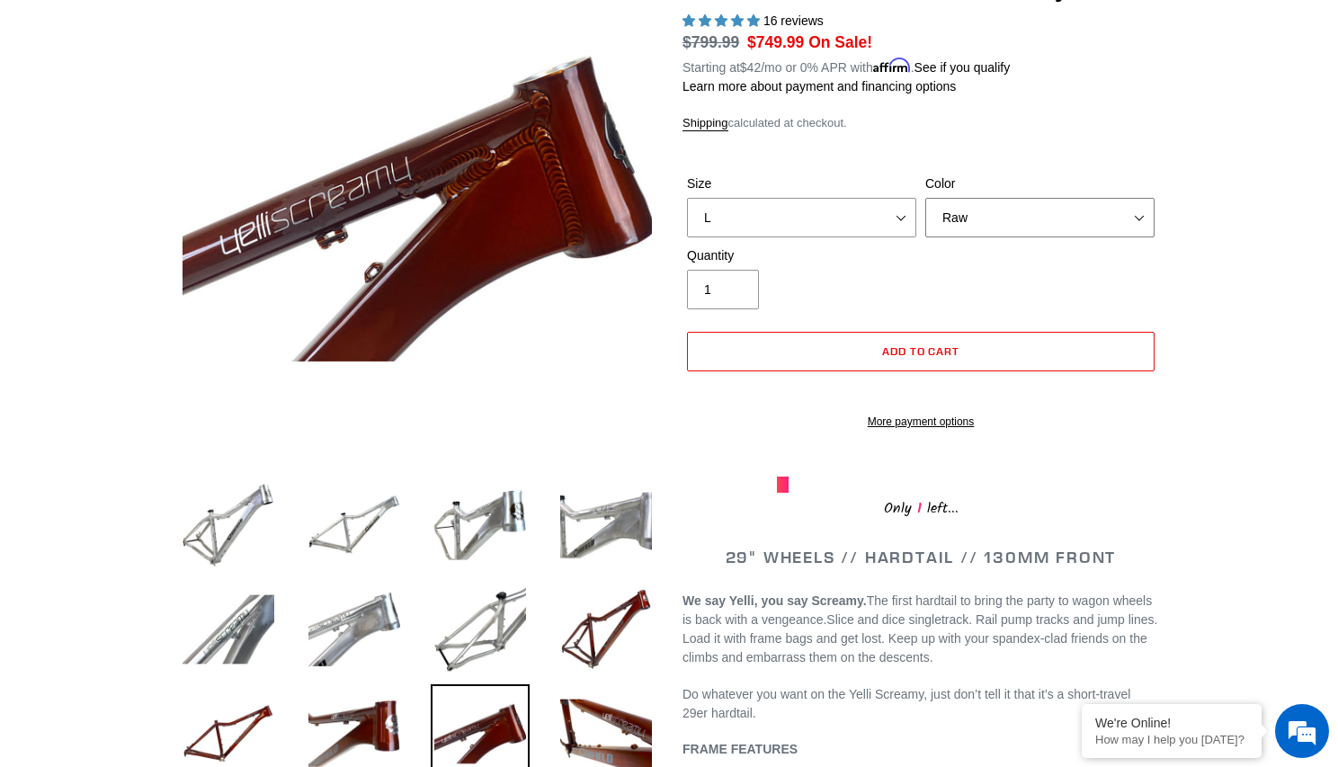
click at [984, 225] on select "Translucent Copper Purple Haze Raw" at bounding box center [1039, 218] width 229 height 40
click at [217, 738] on img at bounding box center [228, 733] width 99 height 99
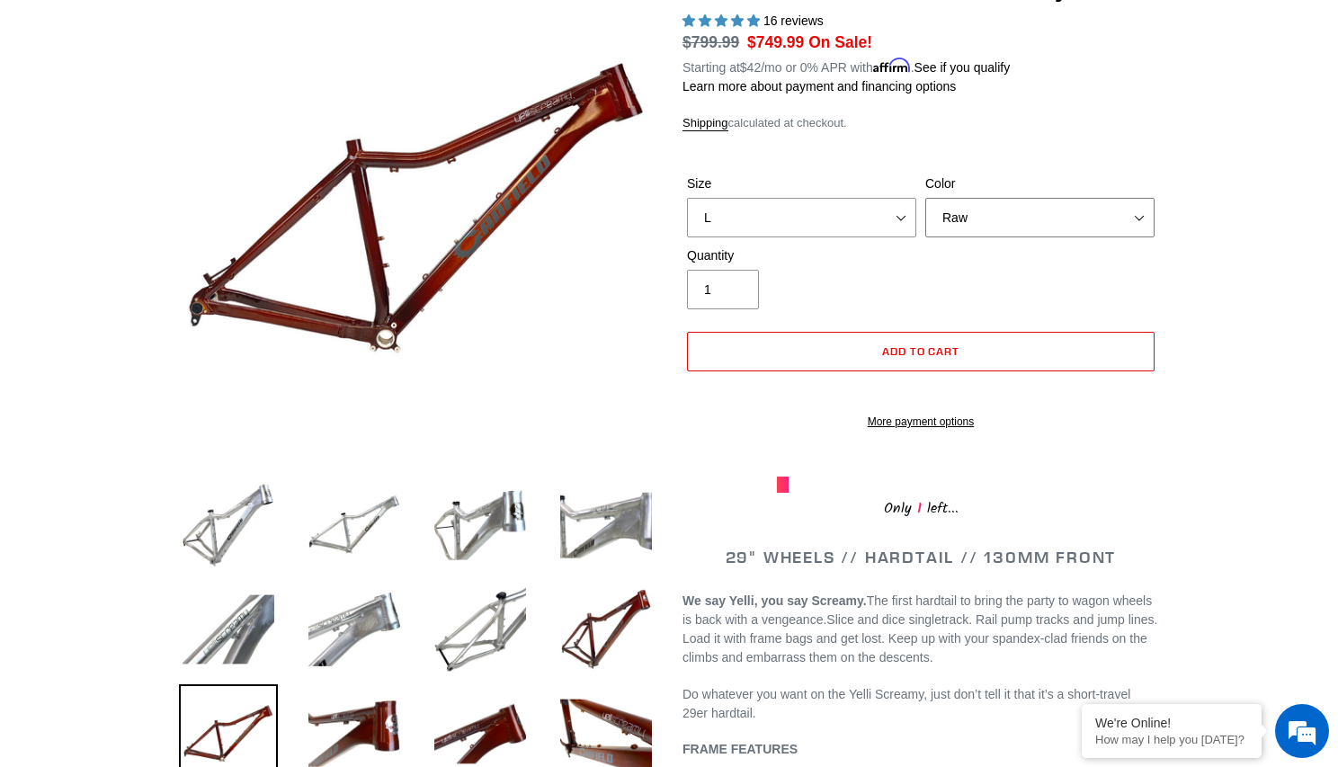
click at [1001, 217] on select "Translucent Copper Purple Haze Raw" at bounding box center [1039, 218] width 229 height 40
select select "Purple Haze"
click at [925, 198] on select "Translucent Copper Purple Haze Raw" at bounding box center [1039, 218] width 229 height 40
